Goal: Find specific page/section: Find specific page/section

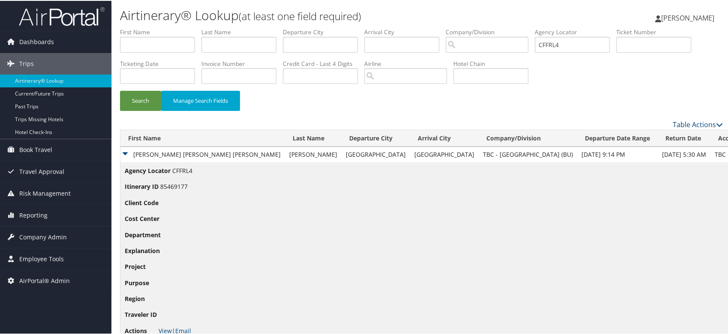
click at [56, 16] on img at bounding box center [62, 16] width 86 height 20
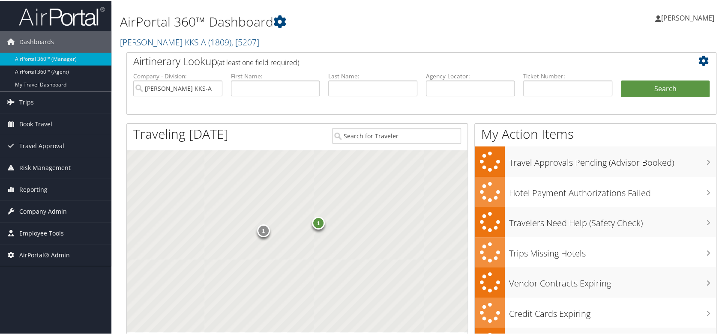
drag, startPoint x: 163, startPoint y: 42, endPoint x: 162, endPoint y: 51, distance: 9.4
click at [162, 42] on link "Kostal KKS-A ( 1809 ) , [ 5207 ]" at bounding box center [189, 42] width 139 height 12
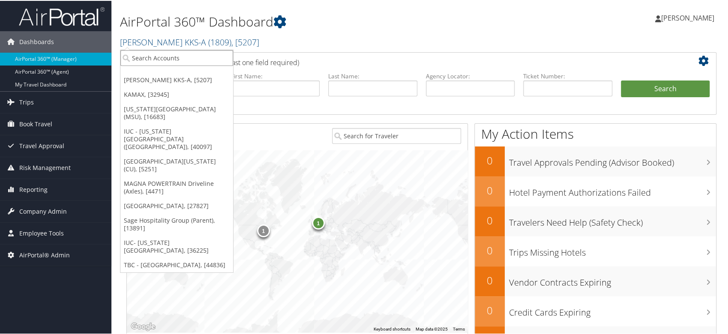
click at [163, 58] on input "search" at bounding box center [176, 57] width 113 height 16
type input "cherokee nation"
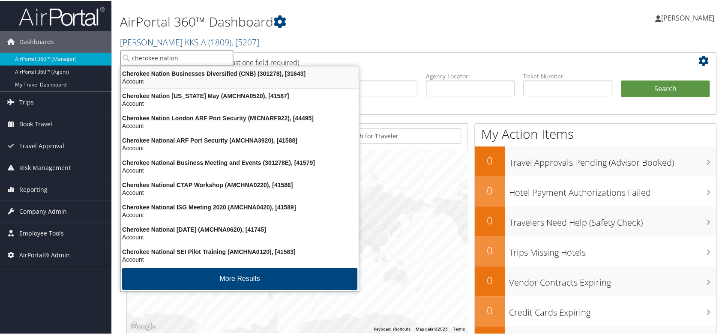
click at [204, 75] on div "Cherokee Nation Businesses Diversified (CNB) (301278), [31643]" at bounding box center [240, 73] width 248 height 8
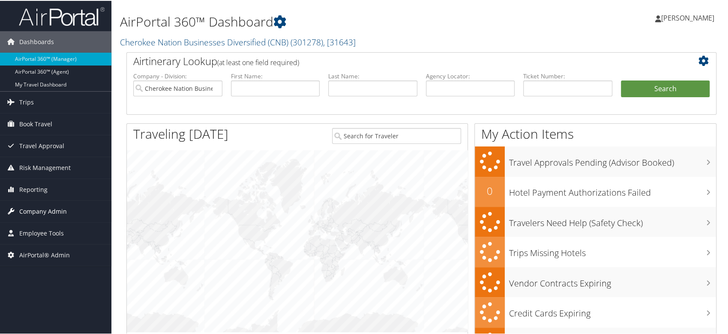
click at [87, 211] on link "Company Admin" at bounding box center [55, 210] width 111 height 21
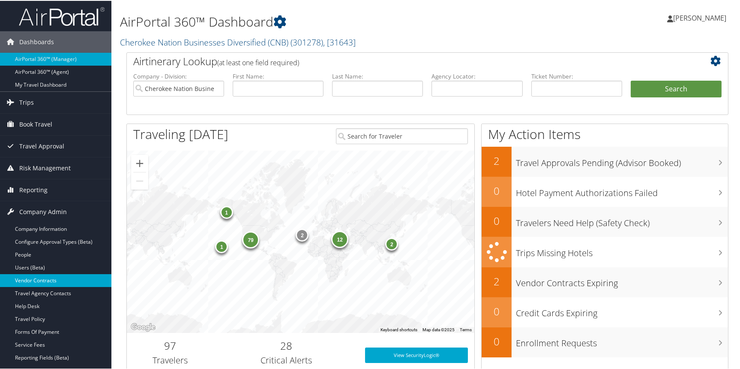
click at [32, 280] on link "Vendor Contracts" at bounding box center [55, 279] width 111 height 13
